Goal: Information Seeking & Learning: Learn about a topic

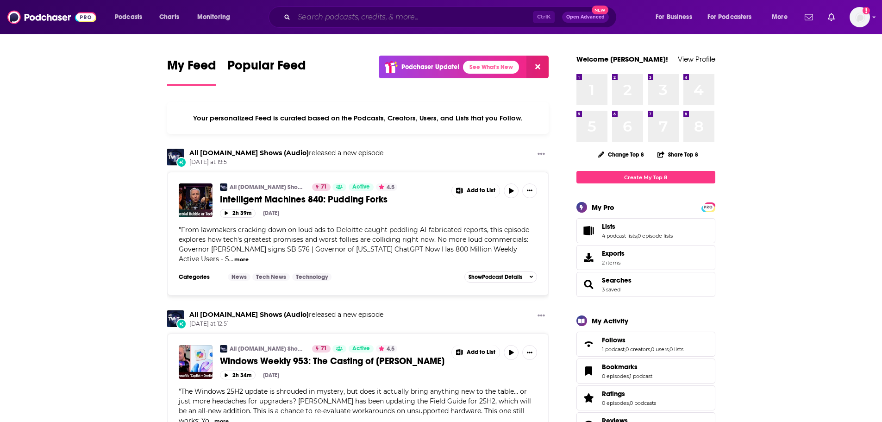
click at [378, 20] on input "Search podcasts, credits, & more..." at bounding box center [413, 17] width 239 height 15
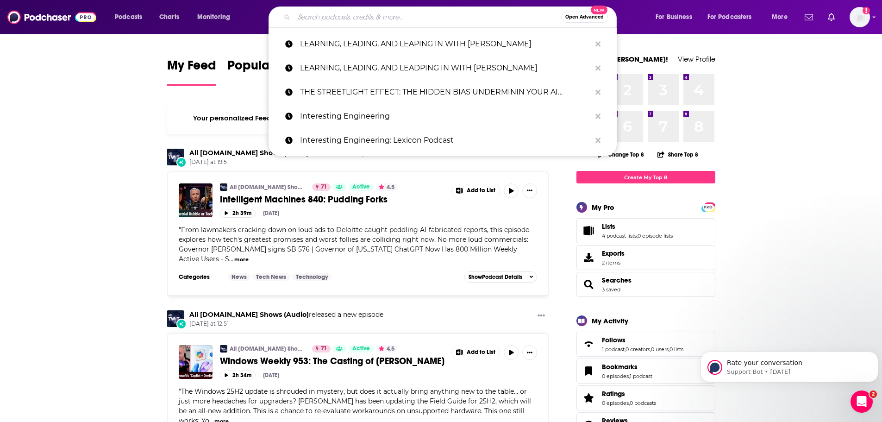
paste input "Midlife by Design - Curating Your Next Chapter"
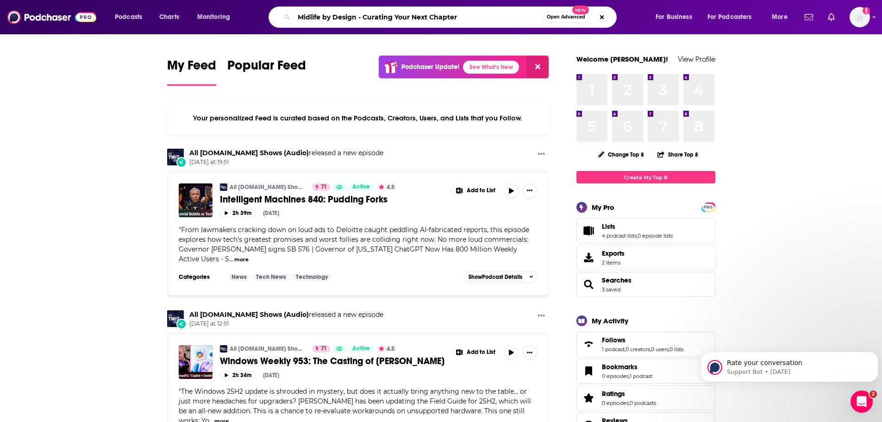
type input "Midlife by Design - Curating Your Next Chapter"
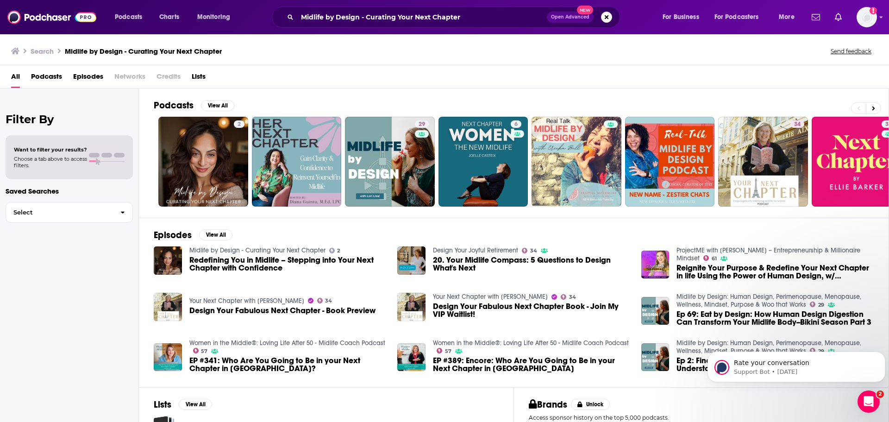
click at [275, 263] on span "Redefining You in Midlife – Stepping into Your Next Chapter with Confidence" at bounding box center [287, 264] width 197 height 16
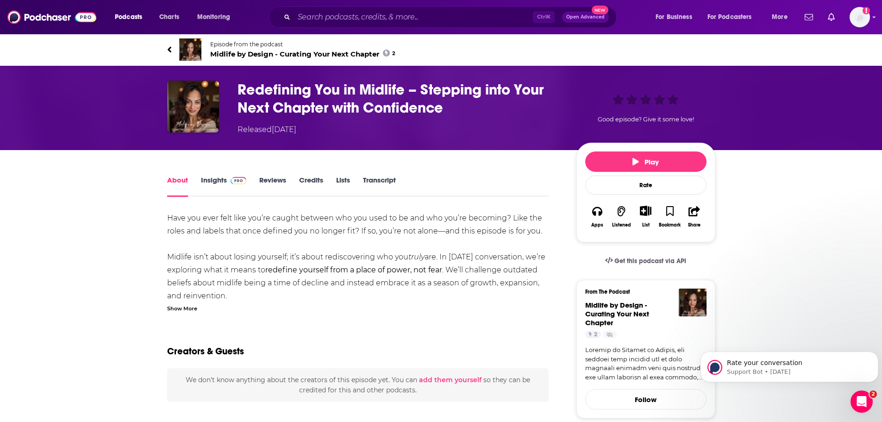
click at [221, 181] on link "Insights" at bounding box center [224, 185] width 46 height 21
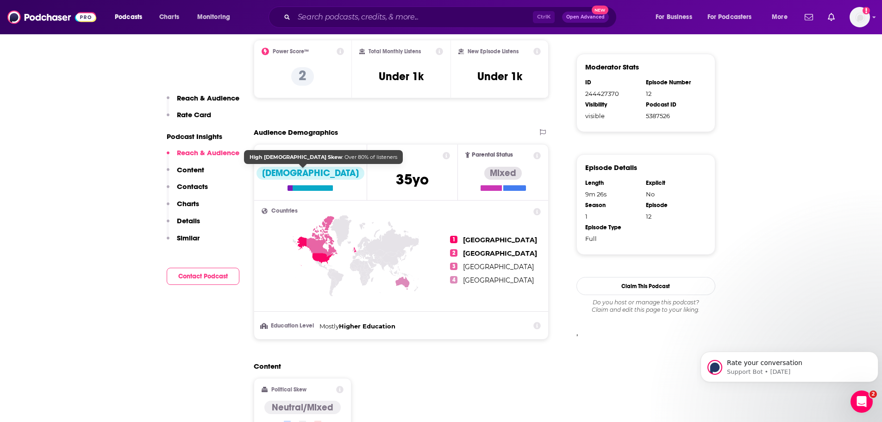
scroll to position [741, 0]
